Goal: Task Accomplishment & Management: Complete application form

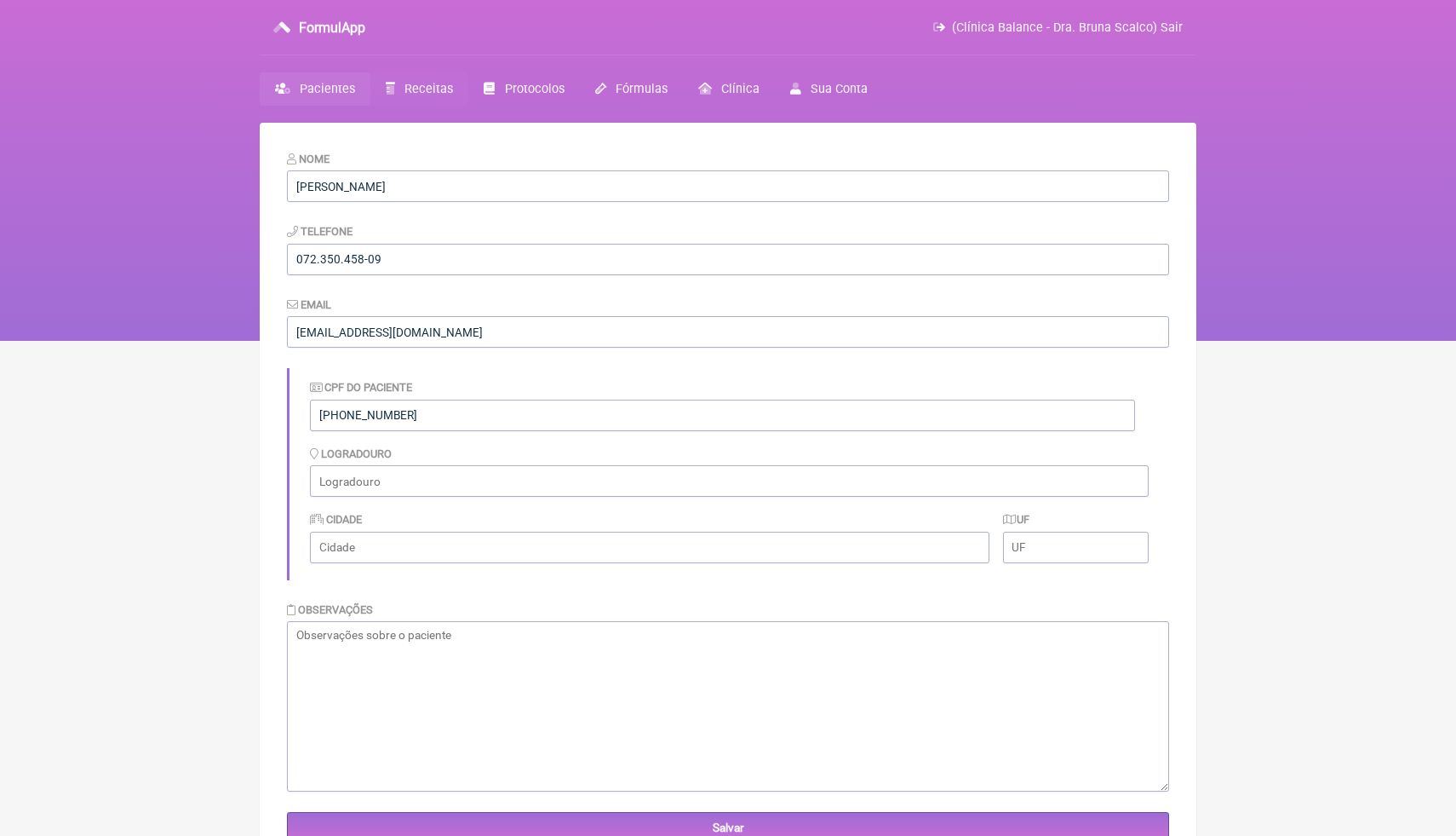
click at [443, 89] on span "Receitas" at bounding box center [428, 88] width 48 height 14
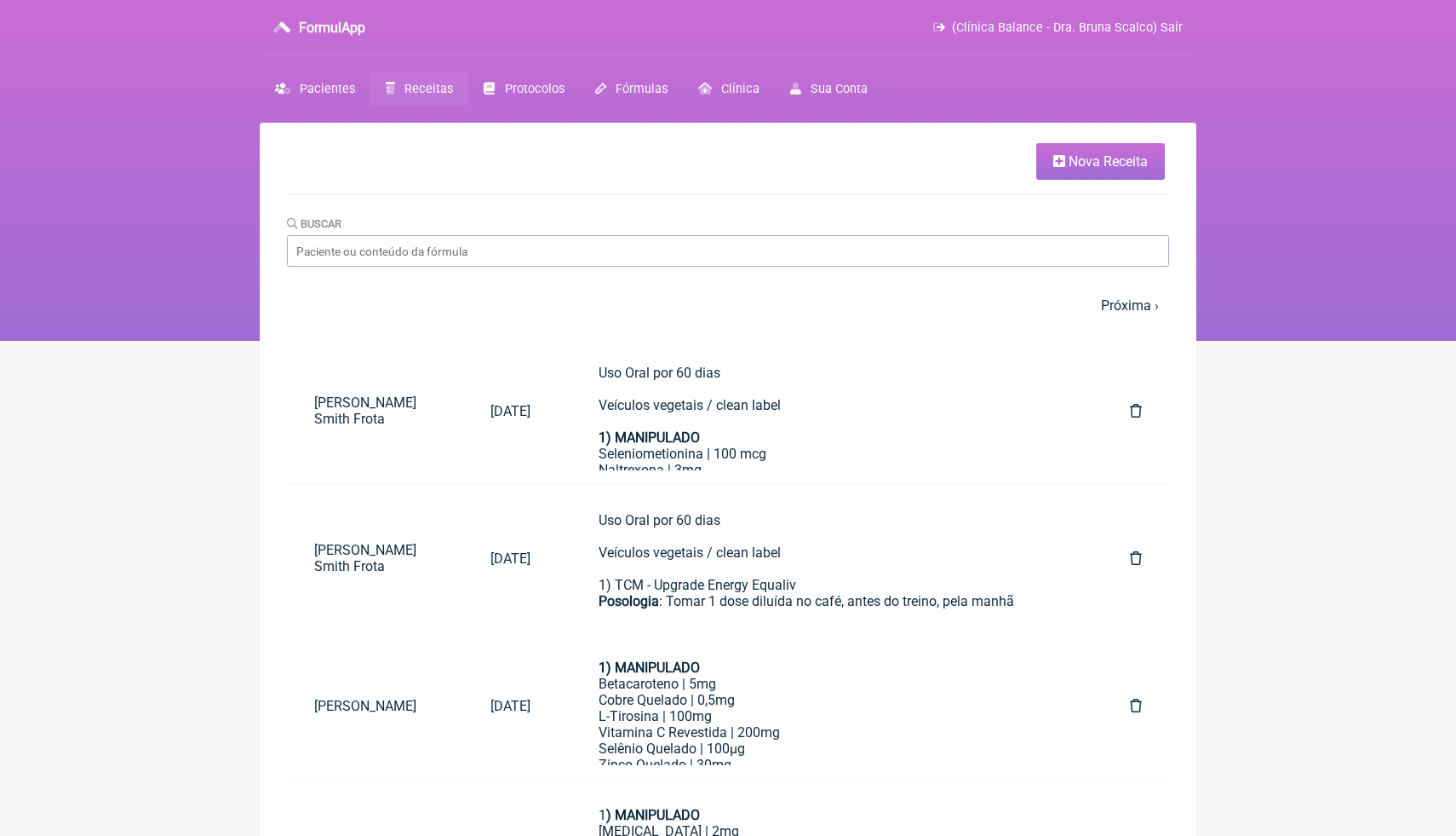
click at [943, 191] on ul "Nova Receita" at bounding box center [728, 169] width 882 height 51
click at [1108, 170] on link "Nova Receita" at bounding box center [1101, 161] width 129 height 37
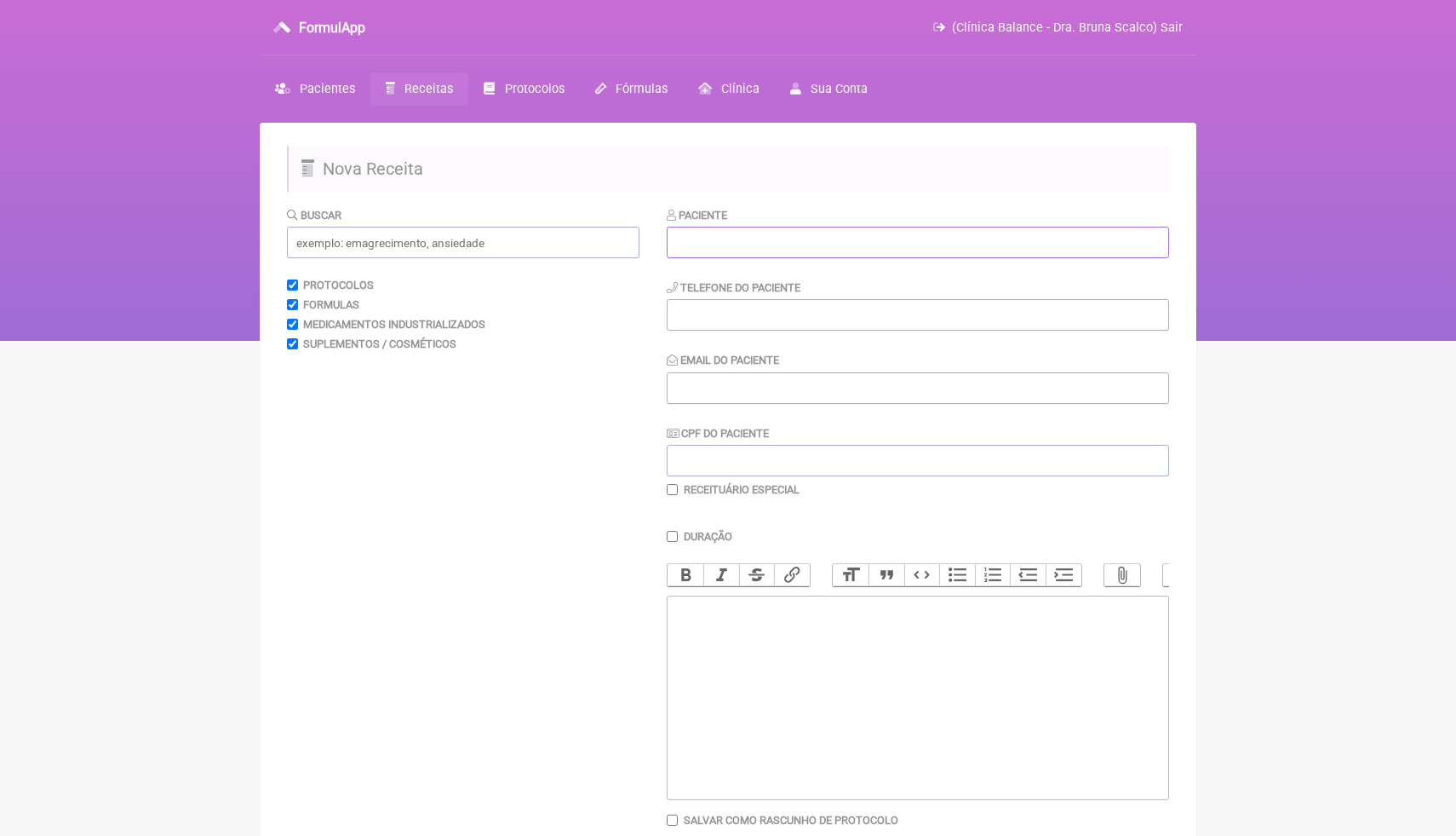
click at [966, 245] on input "text" at bounding box center [918, 242] width 502 height 31
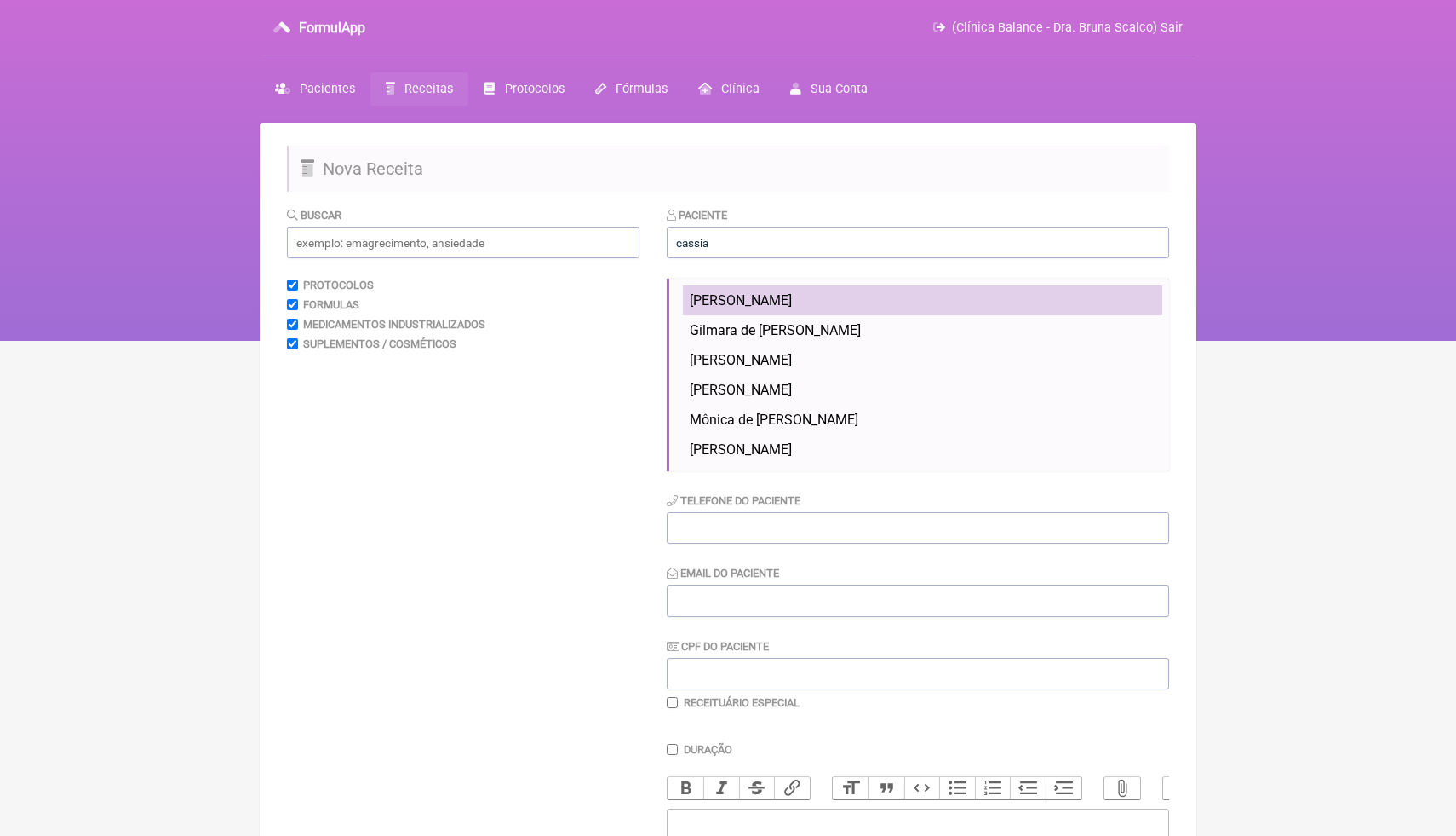
click at [792, 301] on span "[PERSON_NAME]" at bounding box center [741, 300] width 102 height 16
type input "[PERSON_NAME]"
type input "072.350.458-09"
type input "[EMAIL_ADDRESS][DOMAIN_NAME]"
type input "[PHONE_NUMBER]"
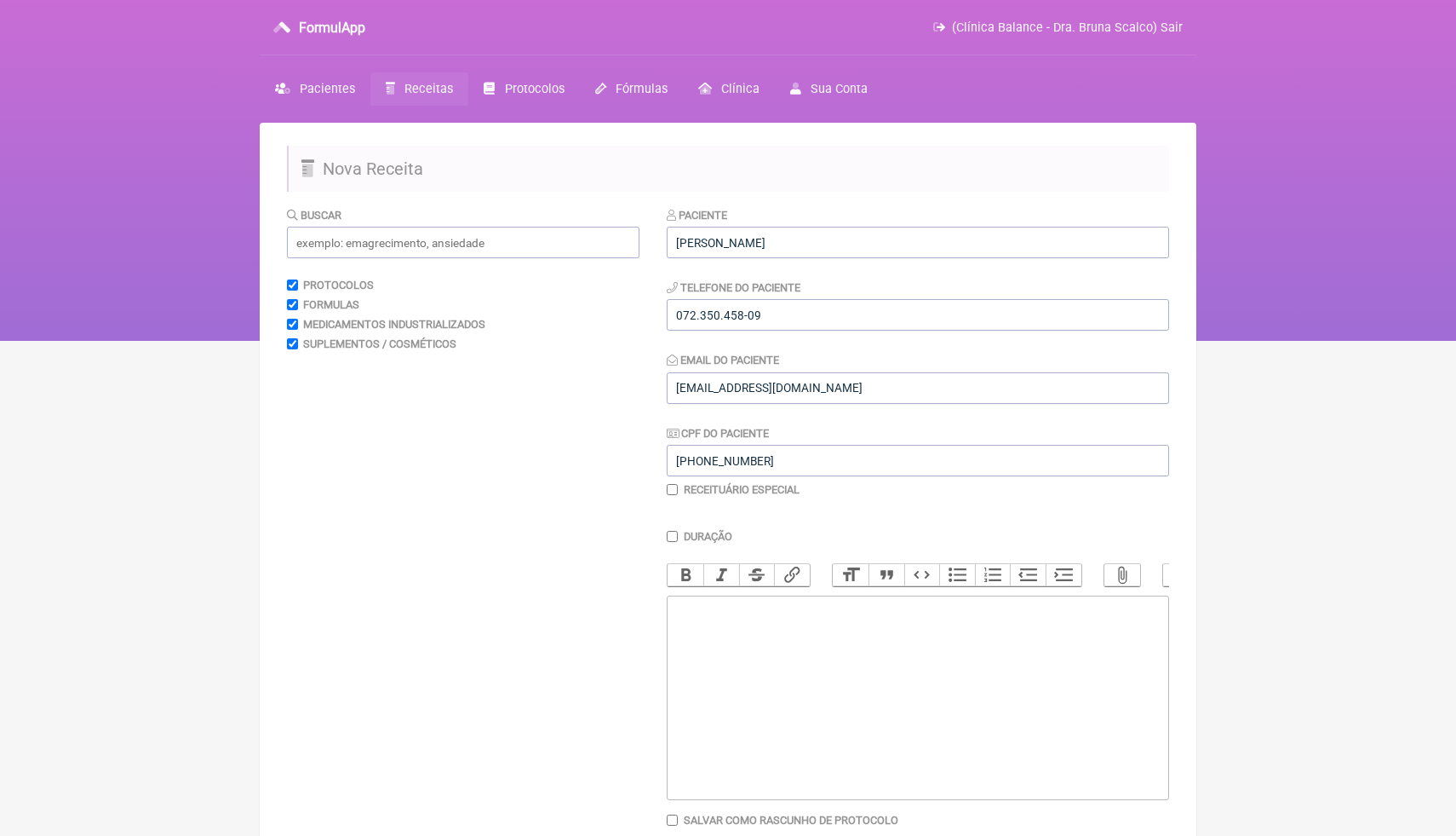
click at [1303, 279] on nav "FormulApp (Clínica Balance - Dra. Bruna Scalco) Sair [GEOGRAPHIC_DATA] Receitas…" at bounding box center [728, 171] width 1456 height 341
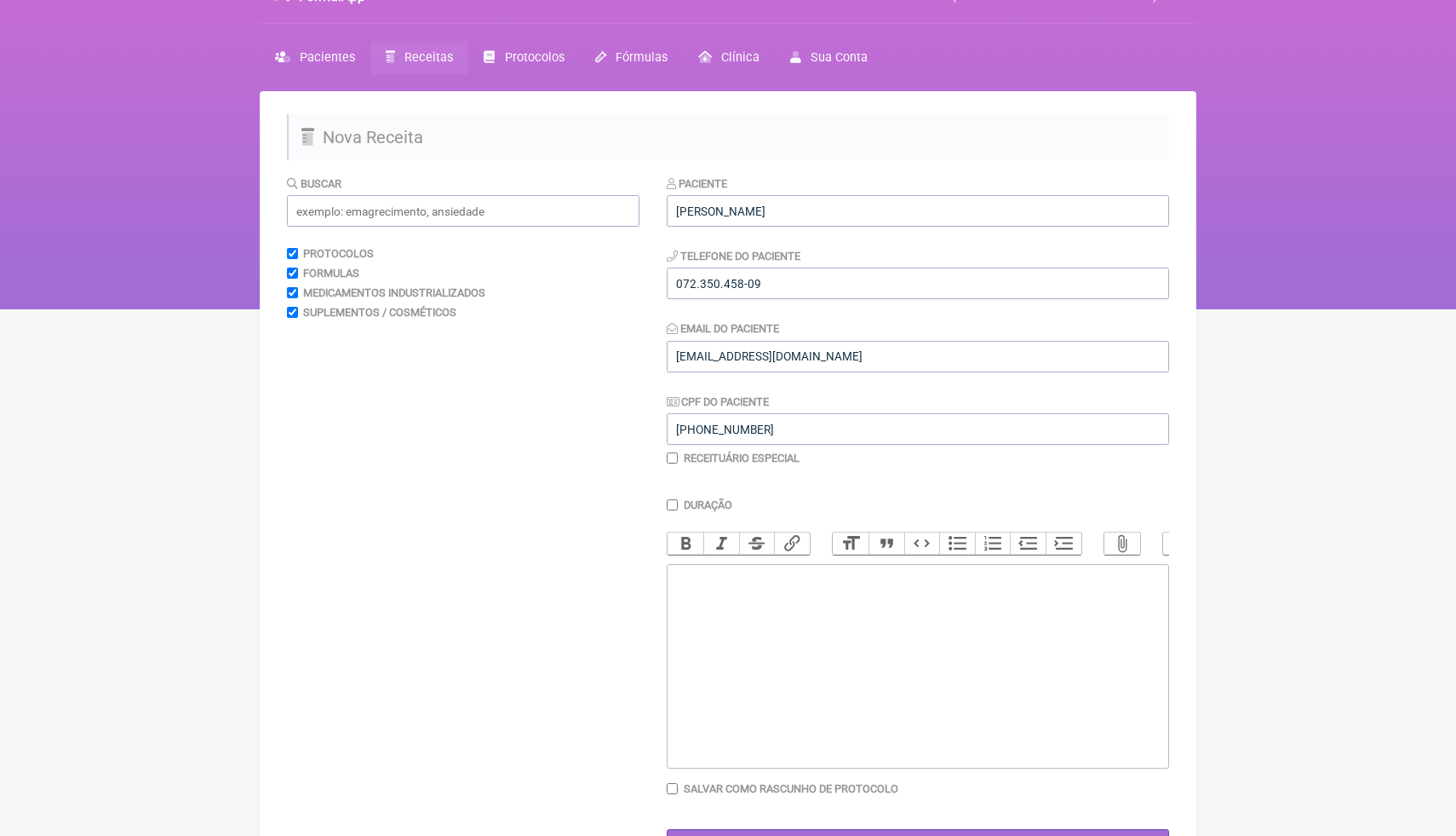
scroll to position [34, 0]
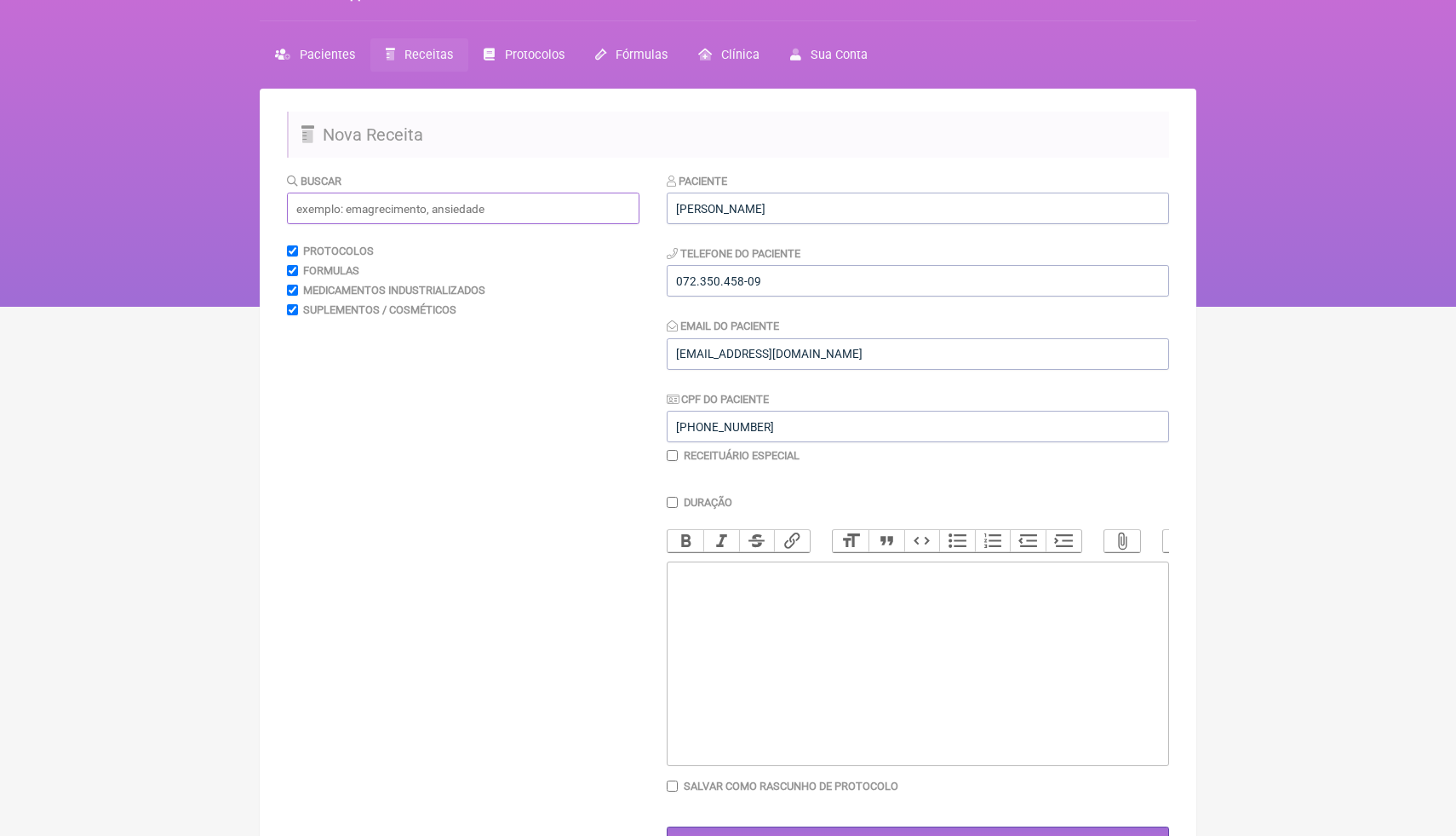
click at [496, 203] on input "text" at bounding box center [463, 208] width 352 height 31
click at [427, 215] on input "quercetina" at bounding box center [463, 208] width 352 height 31
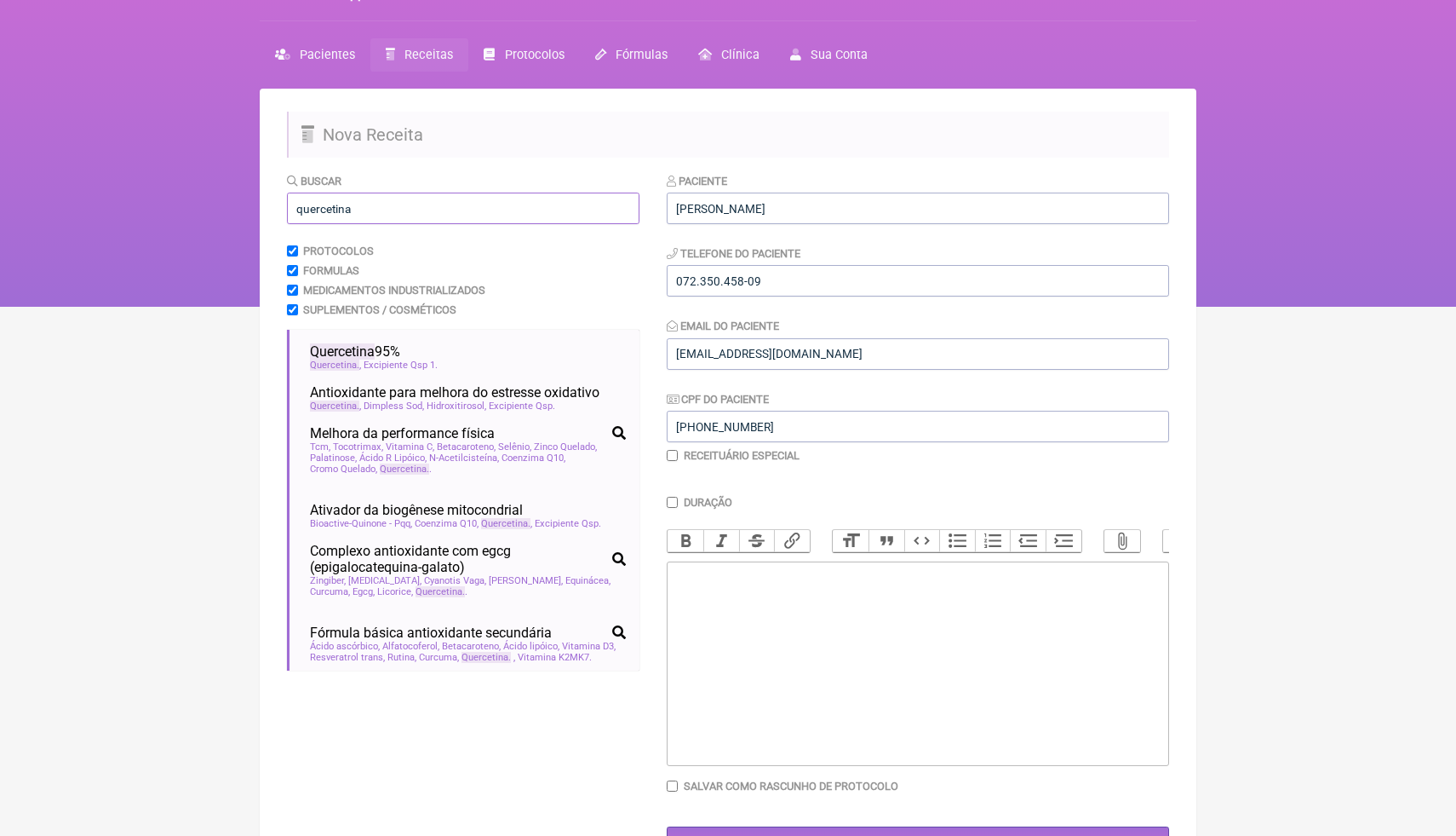
drag, startPoint x: 426, startPoint y: 217, endPoint x: 302, endPoint y: 209, distance: 124.3
click at [302, 210] on input "quercetina" at bounding box center [463, 208] width 352 height 31
click at [357, 213] on input "quercetina" at bounding box center [463, 208] width 352 height 31
drag, startPoint x: 375, startPoint y: 213, endPoint x: 280, endPoint y: 212, distance: 95.0
click at [279, 212] on main "Nova Receita Buscar quercetina Protocolos Formulas Medicamentos Industrializado…" at bounding box center [728, 507] width 937 height 836
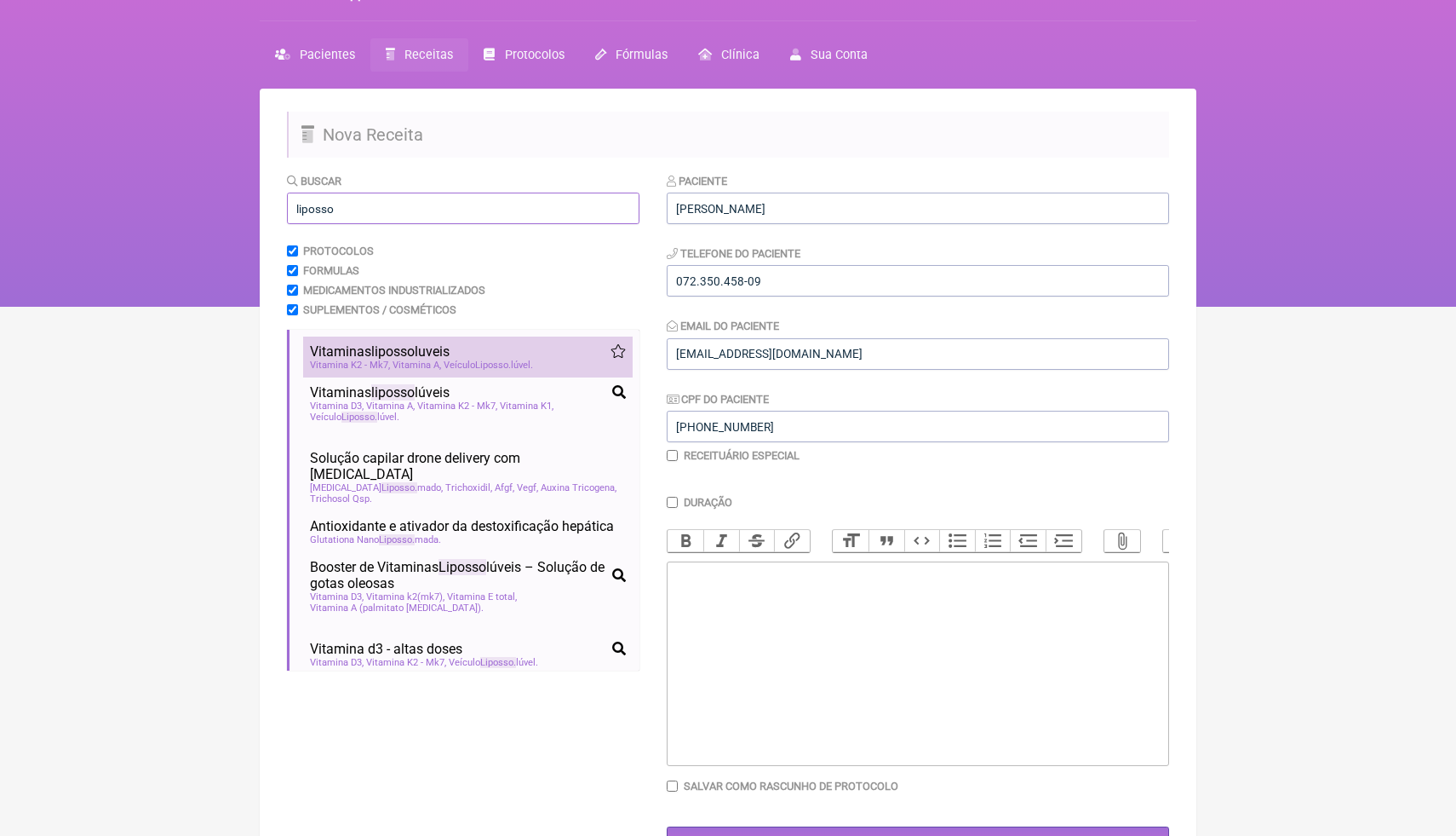
type input "liposso"
click at [450, 359] on span "Veículo Liposso lúvel" at bounding box center [488, 365] width 89 height 11
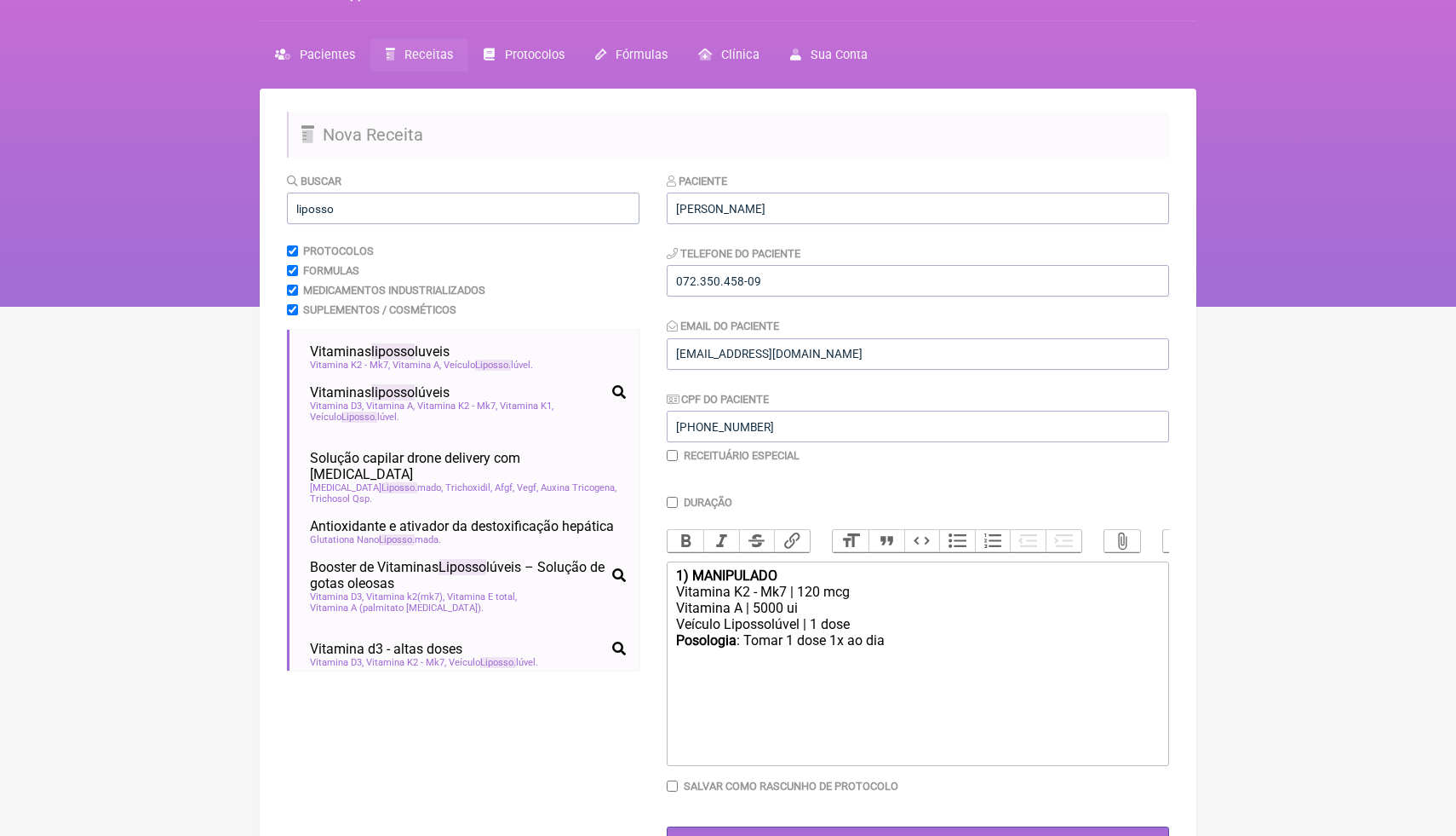
click at [743, 611] on div "Vitamina A | 5000 ui" at bounding box center [918, 608] width 484 height 16
click at [883, 612] on div "Vitamina A ( [MEDICAL_DATA] palmitato) | 5000 ui" at bounding box center [918, 608] width 484 height 16
click at [865, 591] on div "Vitamina K2 - Mk7 | 120 mcg" at bounding box center [918, 591] width 484 height 16
click at [938, 623] on div "Vitamina A ( [MEDICAL_DATA] palmitato) | 2000 ui" at bounding box center [918, 624] width 484 height 16
click at [913, 663] on div "Posologia : Tomar 1 dose 1x ao dia ㅤ" at bounding box center [918, 665] width 484 height 34
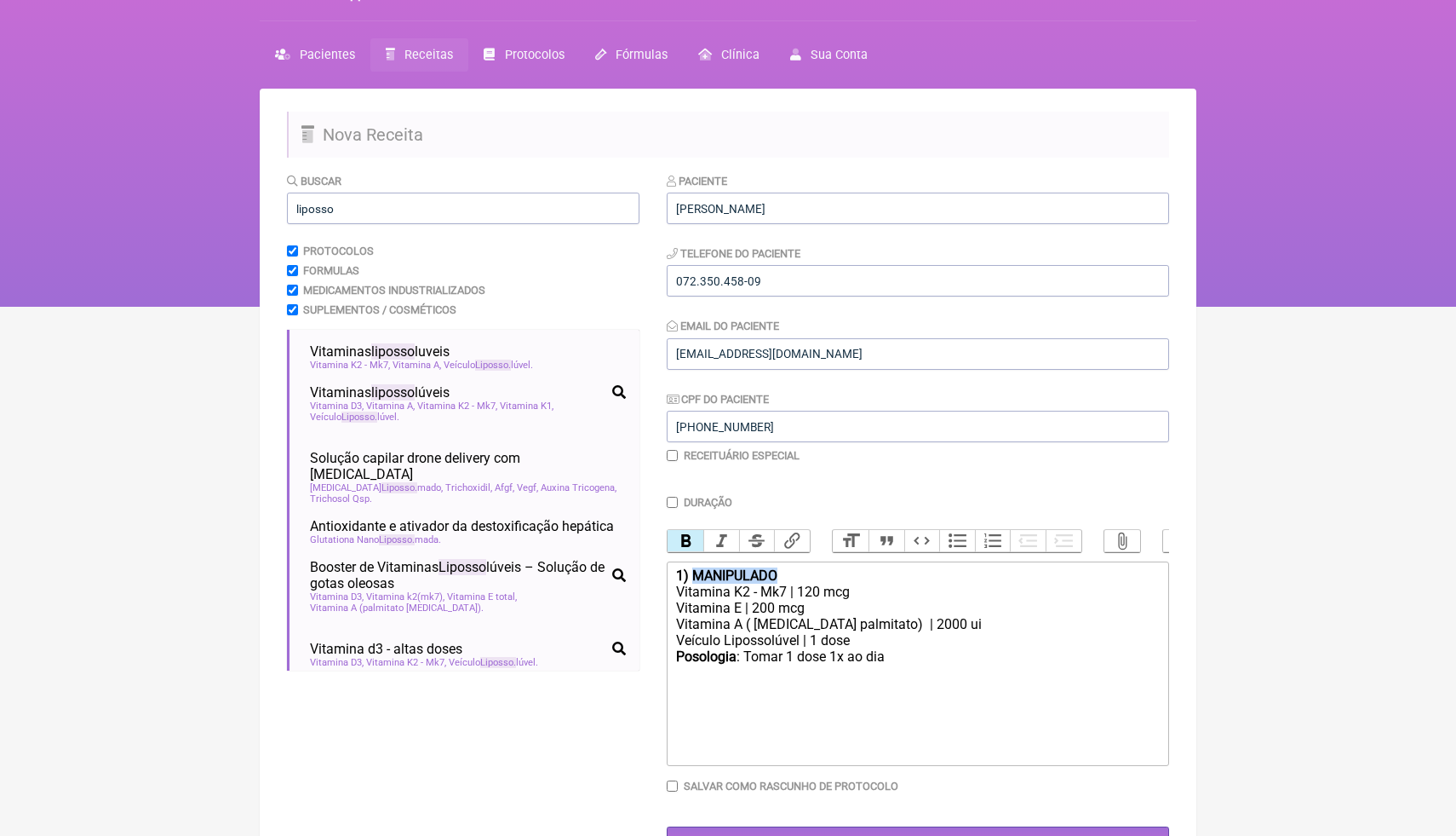
drag, startPoint x: 800, startPoint y: 577, endPoint x: 696, endPoint y: 569, distance: 104.3
click at [696, 570] on div "1) MANIPULADO" at bounding box center [918, 575] width 484 height 16
click at [921, 670] on div "Posologia : Tomar 1 dose 1x ao dia ㅤ" at bounding box center [918, 665] width 484 height 34
click at [918, 665] on div "Posologia : Tomar 1 dose 1x ao dia ㅤ" at bounding box center [918, 665] width 484 height 34
type trix-editor "<div><strong>1) MANIPULADO</strong></div><div>Vitamina K2 - Mk7 | 120 mcg<br>Vi…"
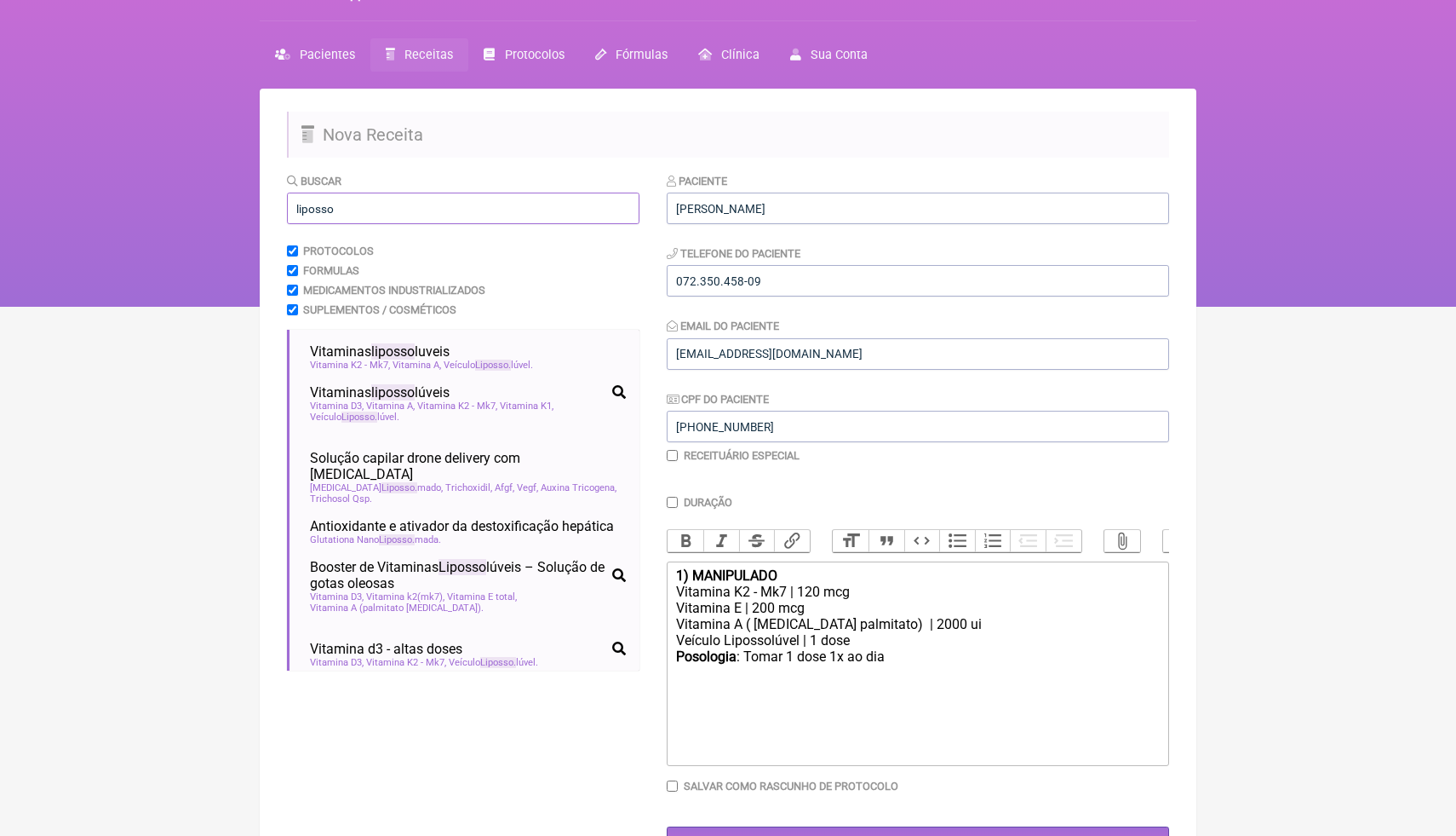
click at [413, 211] on input "liposso" at bounding box center [463, 208] width 352 height 31
drag, startPoint x: 413, startPoint y: 211, endPoint x: 323, endPoint y: 206, distance: 90.1
click at [322, 208] on input "liposso" at bounding box center [463, 208] width 352 height 31
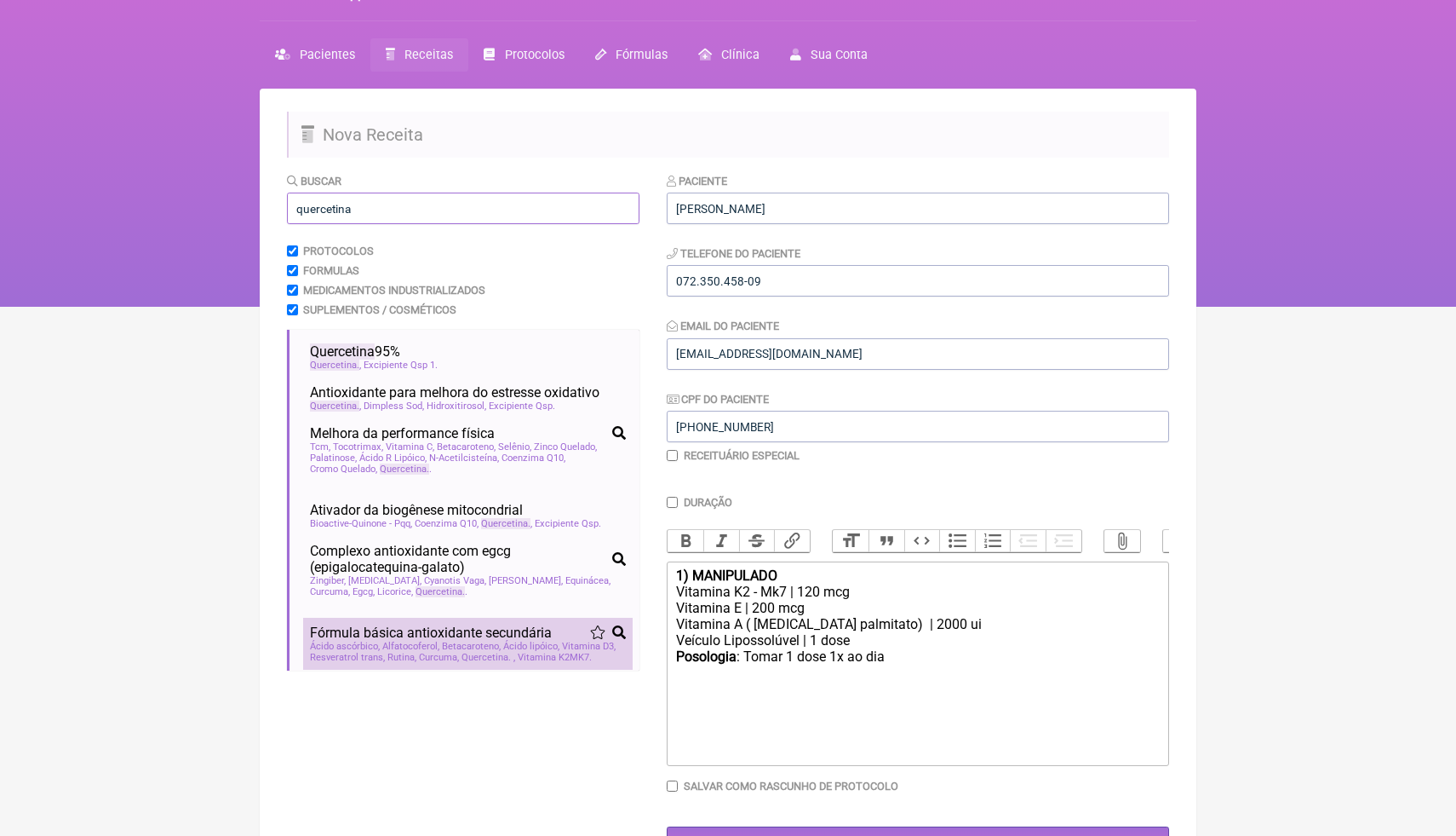
type input "quercetina"
click at [385, 658] on span "Resveratrol trans" at bounding box center [347, 658] width 75 height 11
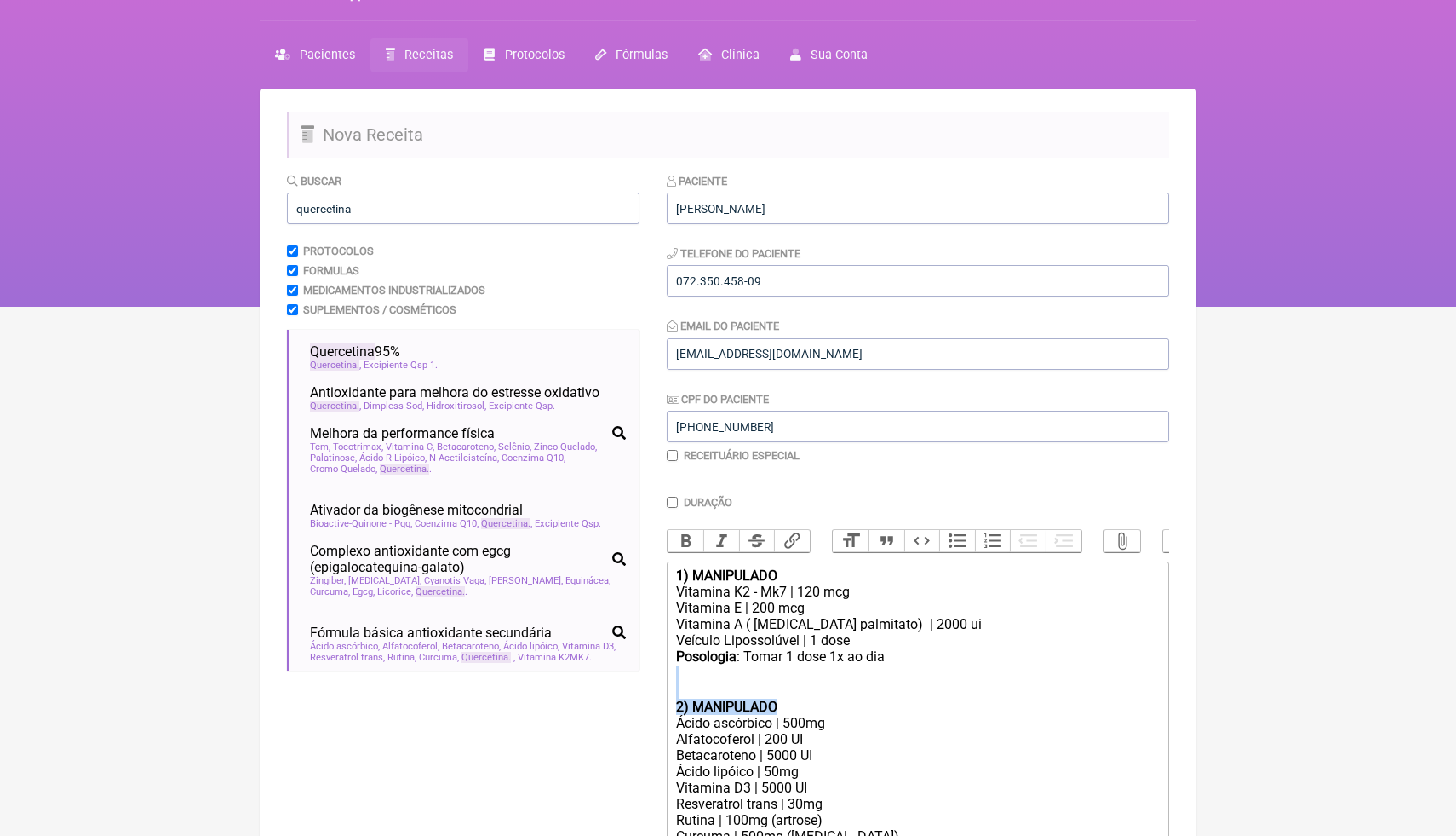
click at [917, 697] on trix-editor "1) MANIPULADO Vitamina K2 - Mk7 | 120 mcg Vitamina E | 200 mcg Vitamina A ( [ME…" at bounding box center [918, 740] width 502 height 356
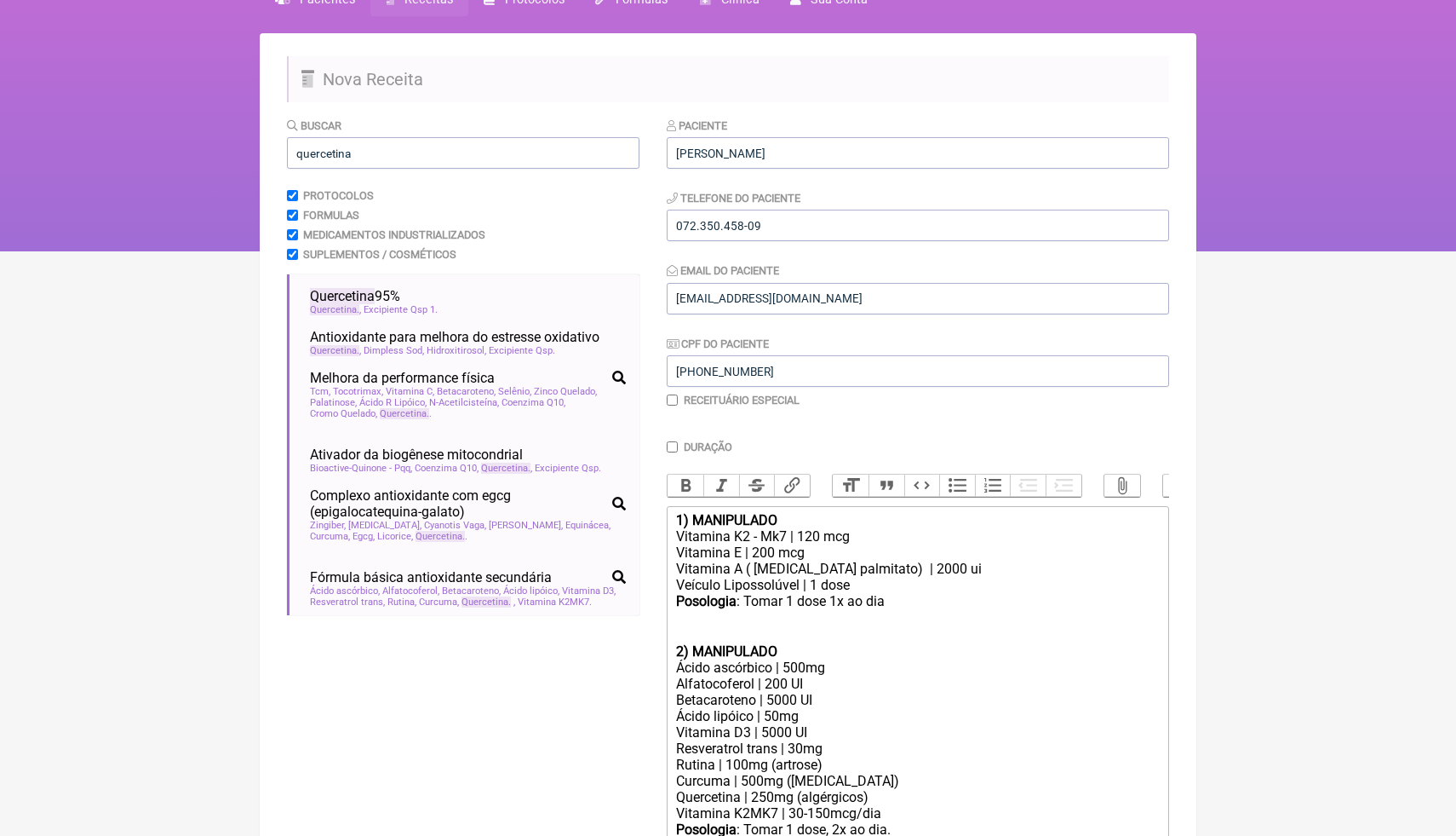
scroll to position [105, 0]
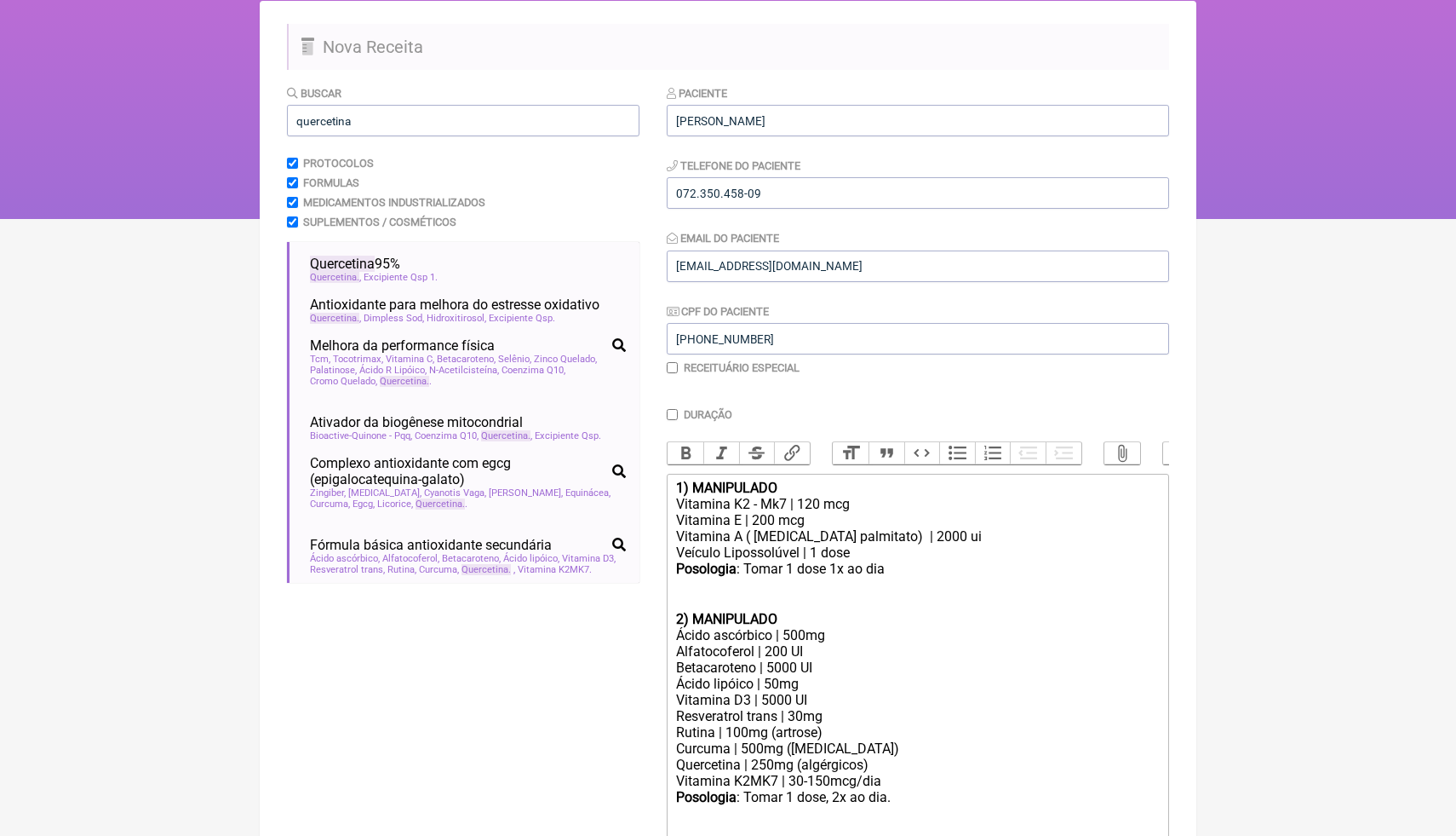
type trix-editor "<div><strong>1) MANIPULADO</strong></div><div>Vitamina K2 - Mk7 | 120 mcg<br>Vi…"
